Goal: Information Seeking & Learning: Understand process/instructions

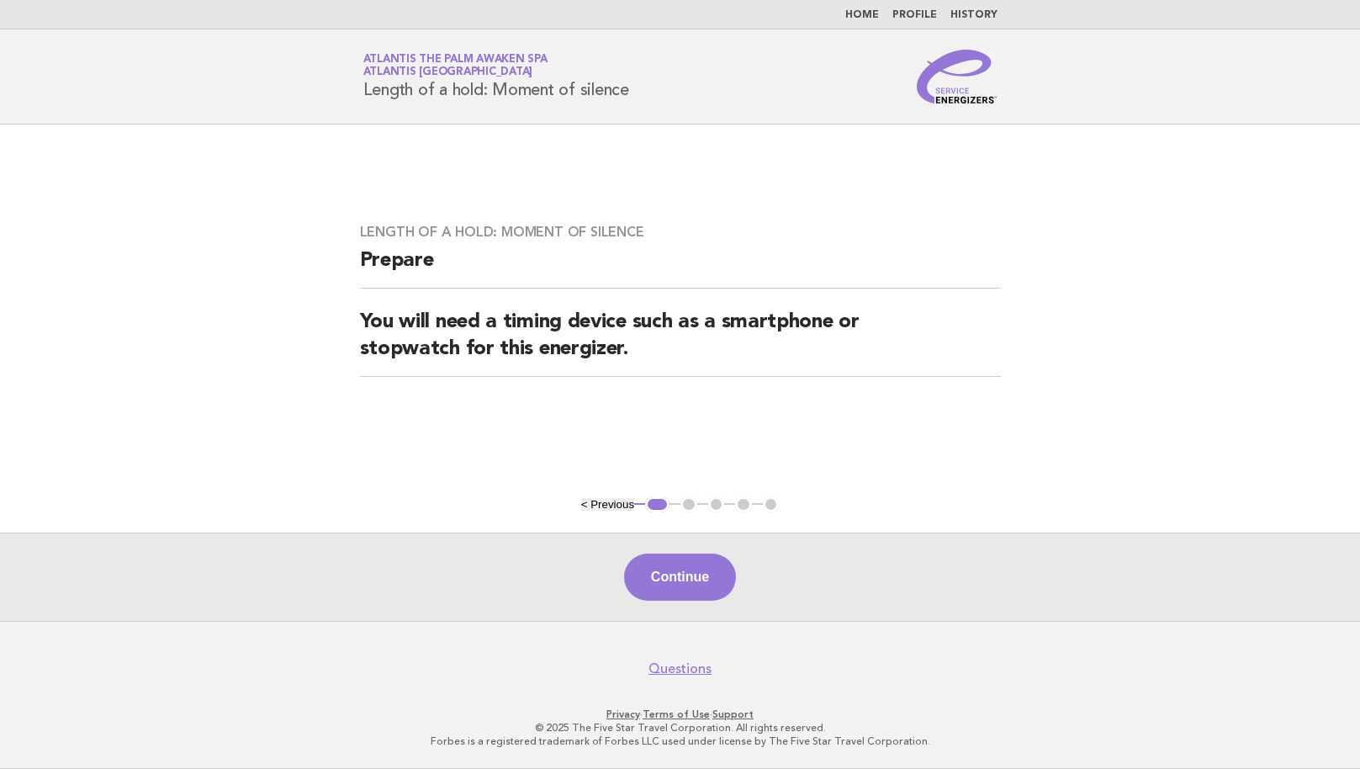
click at [866, 15] on link "Home" at bounding box center [862, 15] width 34 height 10
click at [864, 11] on link "Home" at bounding box center [862, 15] width 34 height 10
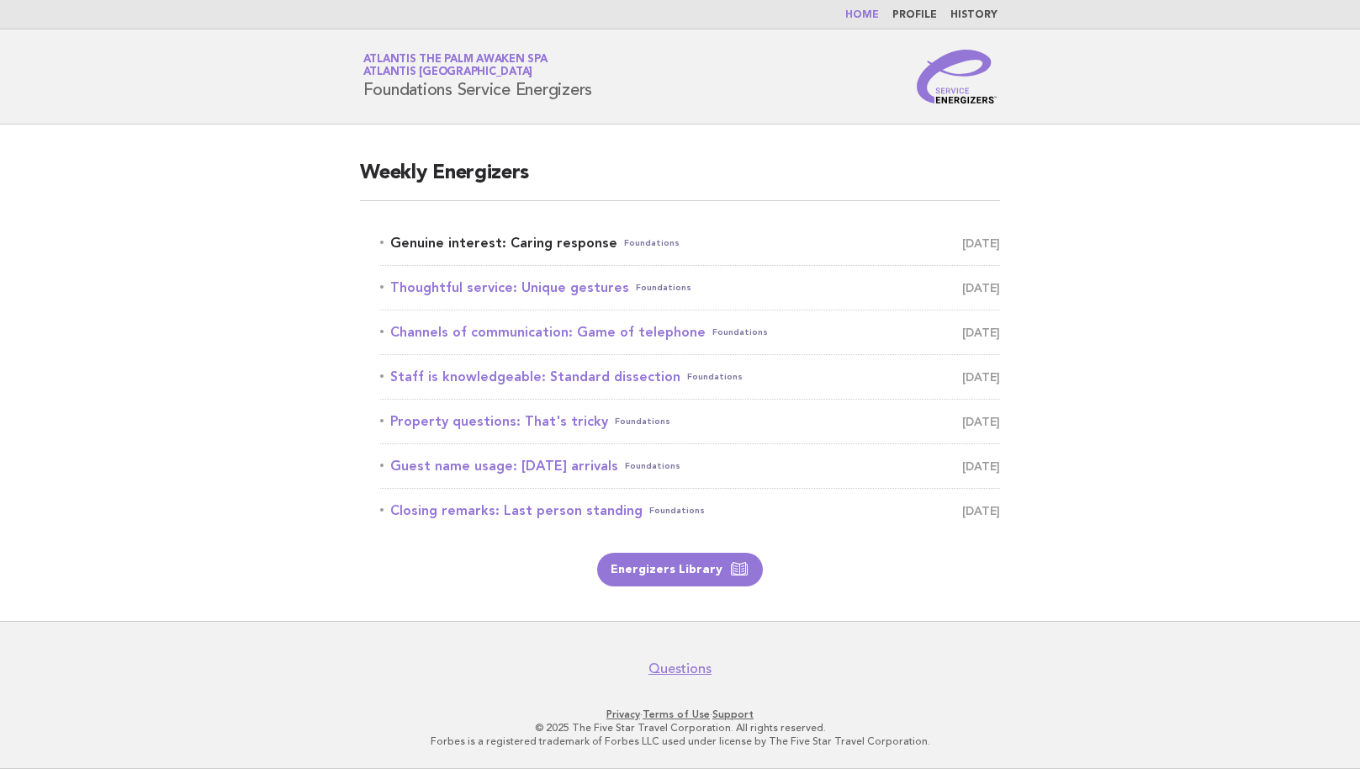
click at [548, 243] on link "Genuine interest: Caring response Foundations August 27" at bounding box center [690, 243] width 620 height 24
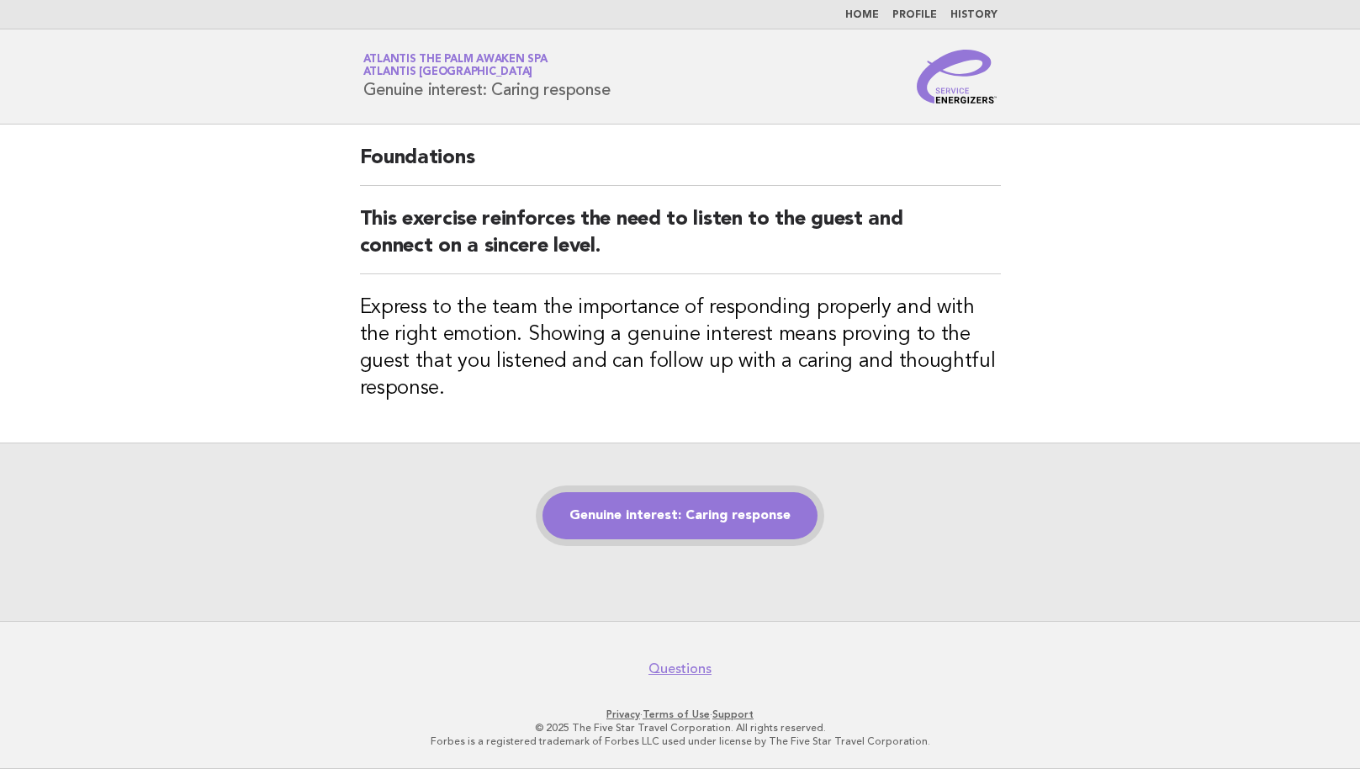
click at [689, 519] on link "Genuine interest: Caring response" at bounding box center [680, 515] width 275 height 47
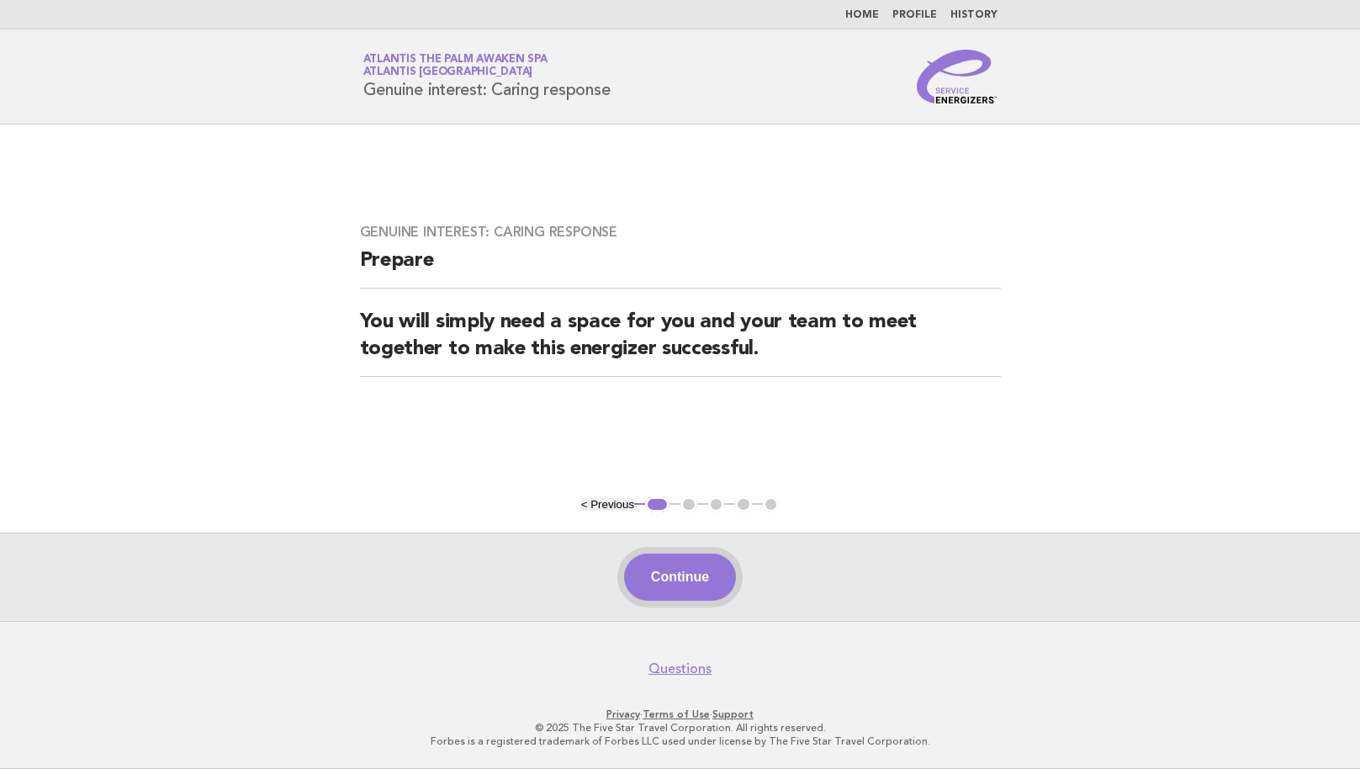
click at [685, 581] on button "Continue" at bounding box center [680, 577] width 112 height 47
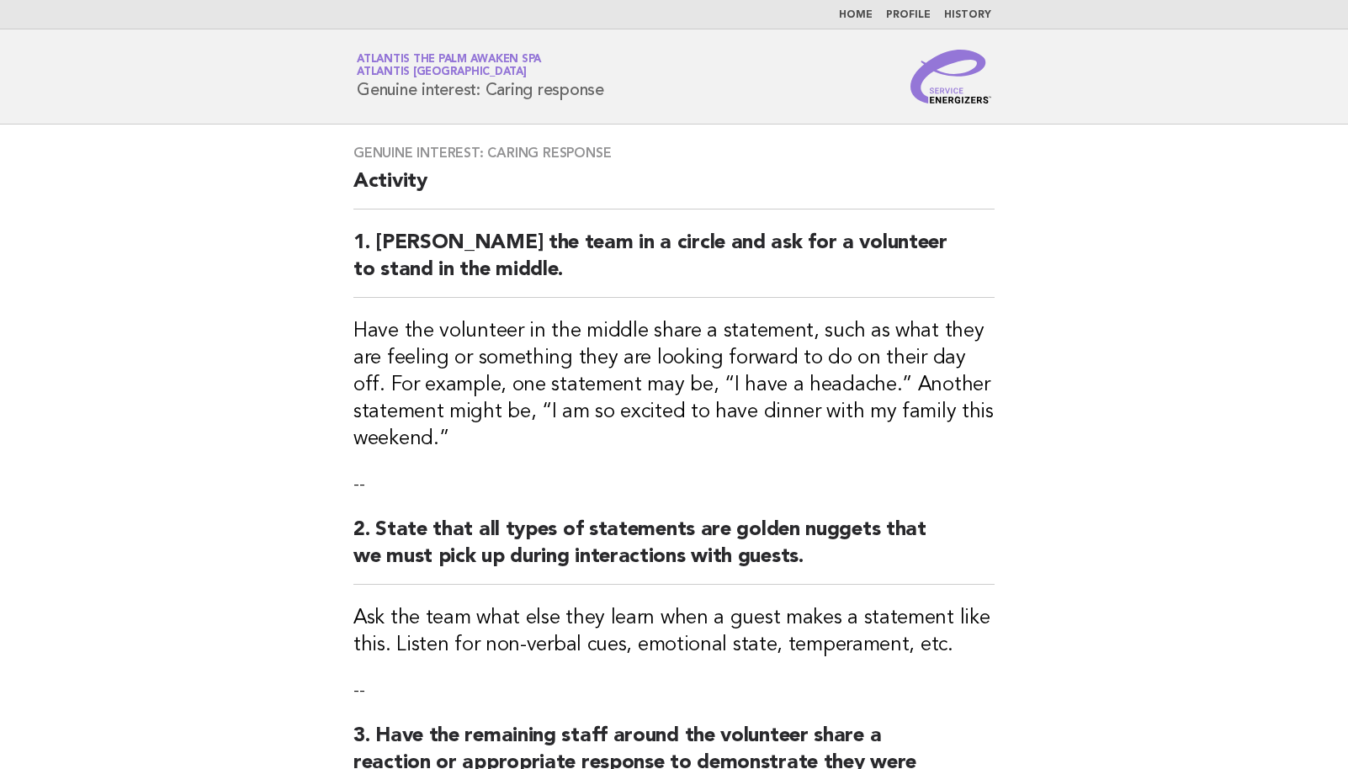
click at [868, 13] on link "Home" at bounding box center [856, 15] width 34 height 10
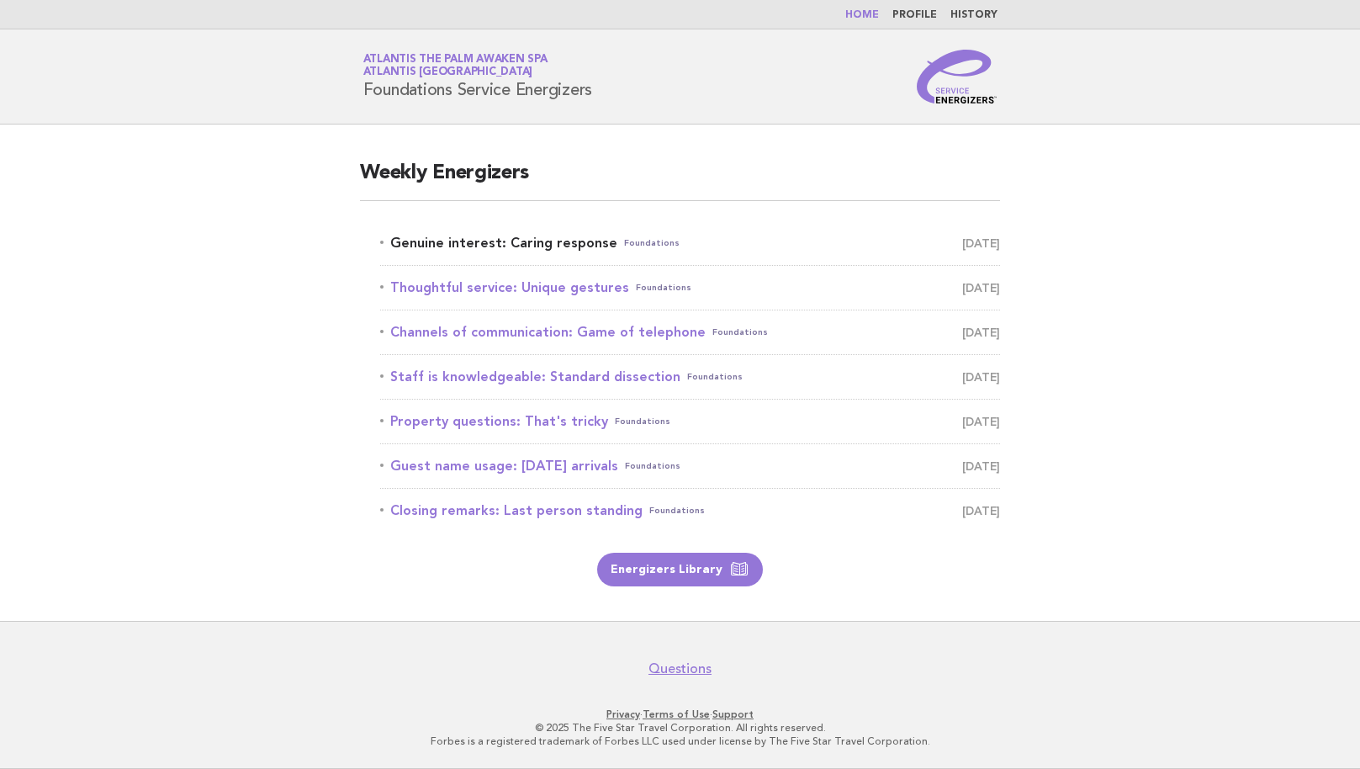
click at [562, 250] on link "Genuine interest: Caring response Foundations [DATE]" at bounding box center [690, 243] width 620 height 24
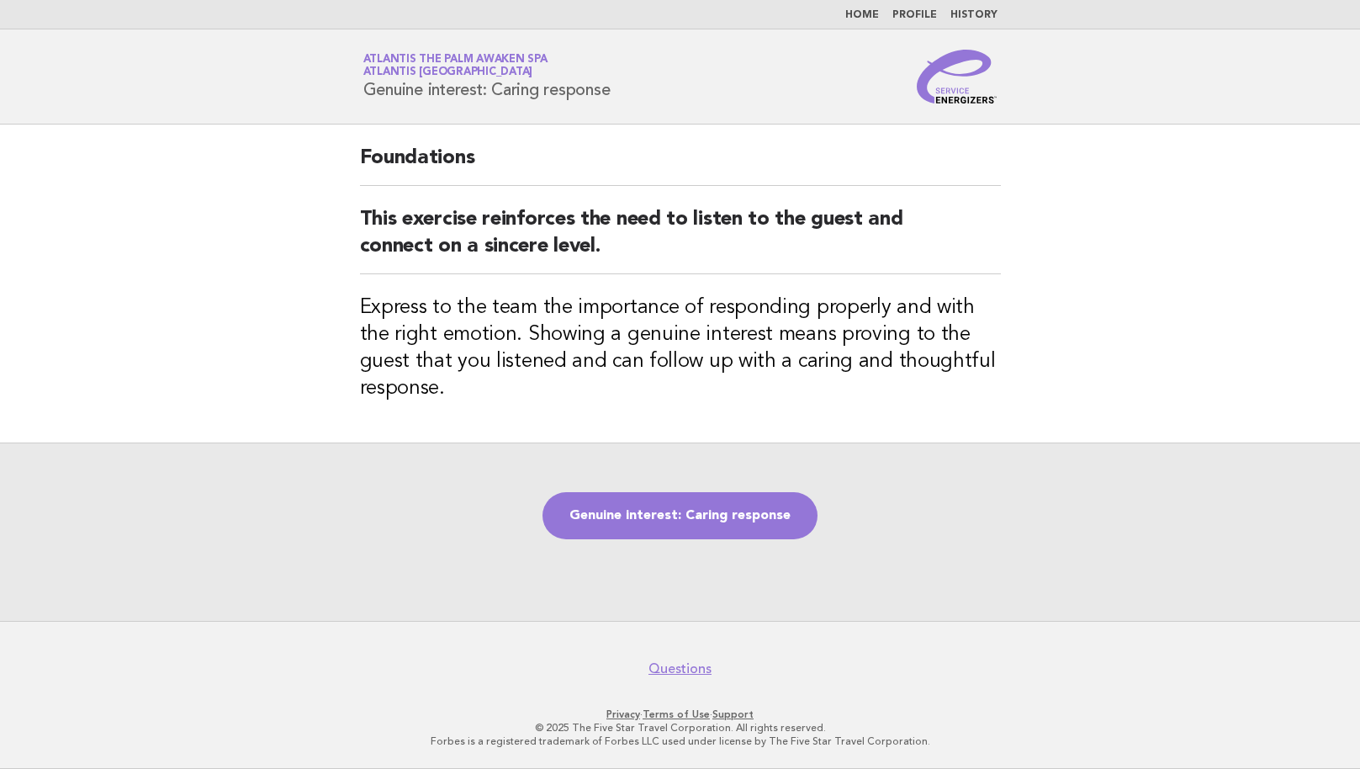
drag, startPoint x: 611, startPoint y: 92, endPoint x: 554, endPoint y: 92, distance: 57.2
click at [554, 92] on h1 "Service Energizers Atlantis The Palm Awaken Spa Atlantis [GEOGRAPHIC_DATA] Genu…" at bounding box center [486, 77] width 247 height 44
drag, startPoint x: 663, startPoint y: 92, endPoint x: 500, endPoint y: 87, distance: 163.3
click at [500, 87] on div "Service Energizers Atlantis The Palm Awaken Spa Atlantis [GEOGRAPHIC_DATA] Genu…" at bounding box center [680, 77] width 681 height 54
copy h1 "Caring response"
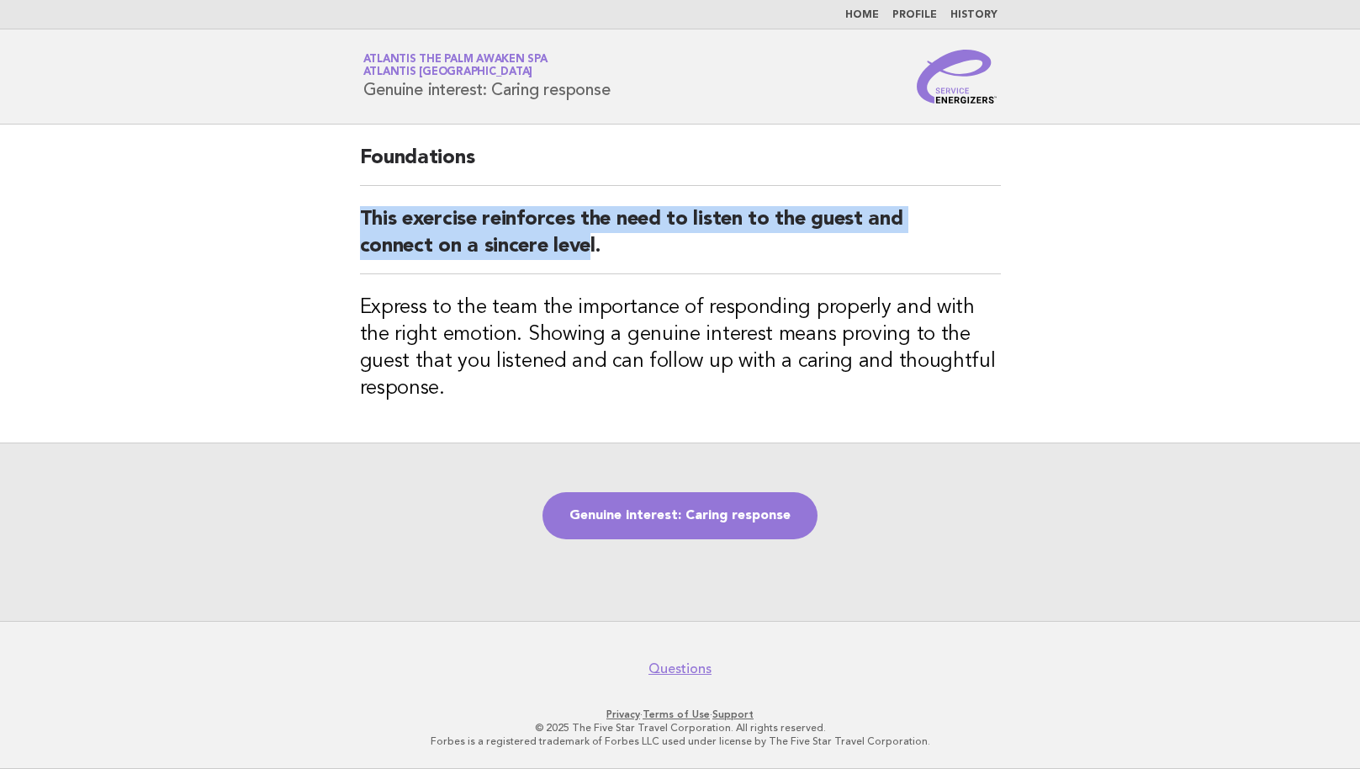
drag, startPoint x: 341, startPoint y: 213, endPoint x: 591, endPoint y: 265, distance: 255.2
click at [591, 265] on div "Foundations This exercise reinforces the need to listen to the guest and connec…" at bounding box center [680, 284] width 681 height 318
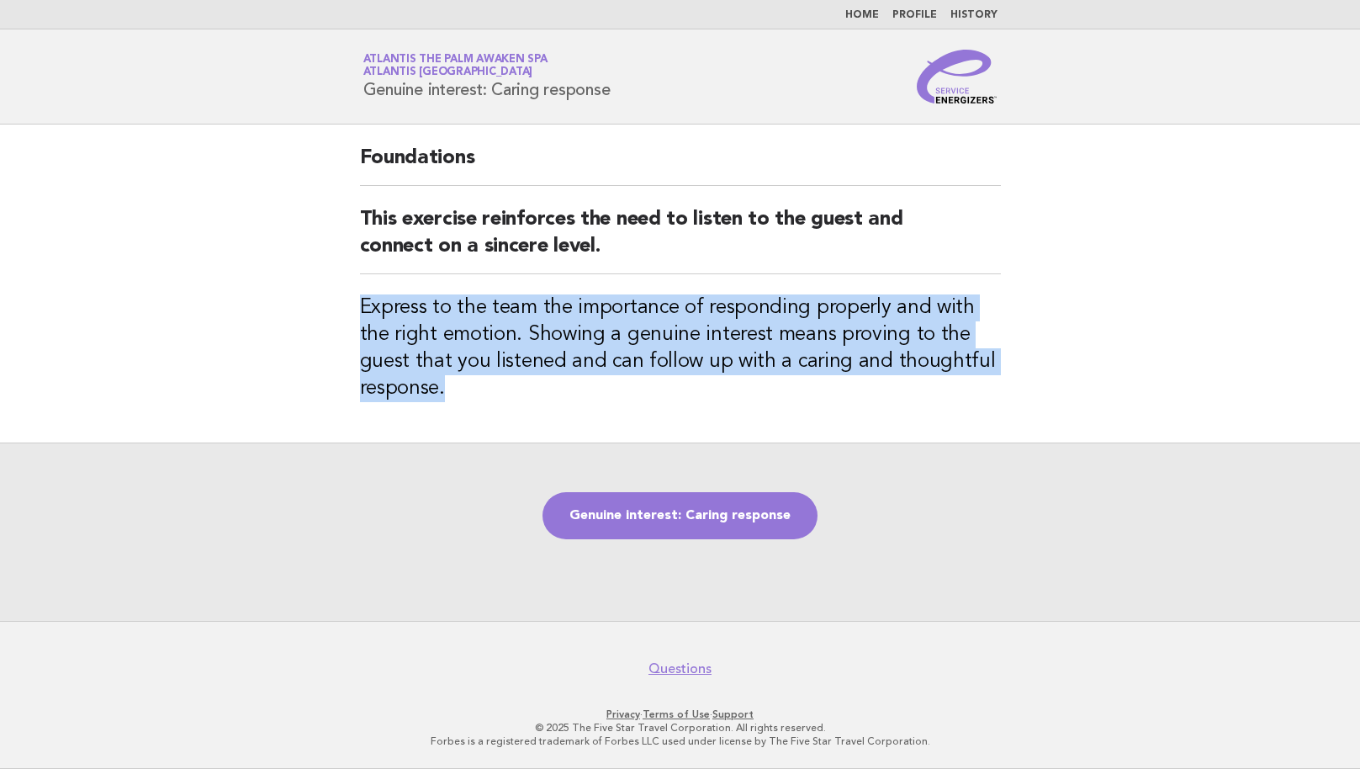
drag, startPoint x: 482, startPoint y: 407, endPoint x: 362, endPoint y: 308, distance: 156.0
click at [362, 308] on div "Foundations This exercise reinforces the need to listen to the guest and connec…" at bounding box center [680, 284] width 681 height 318
copy h3 "Express to the team the importance of responding properly and with the right em…"
